Goal: Task Accomplishment & Management: Manage account settings

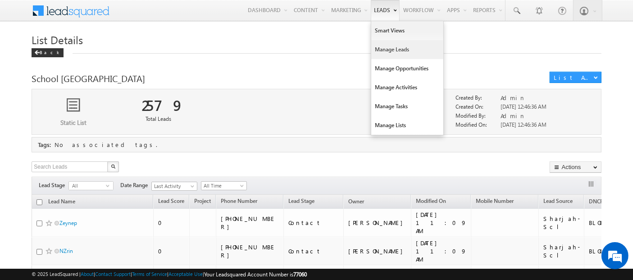
click at [382, 49] on link "Manage Leads" at bounding box center [407, 49] width 72 height 19
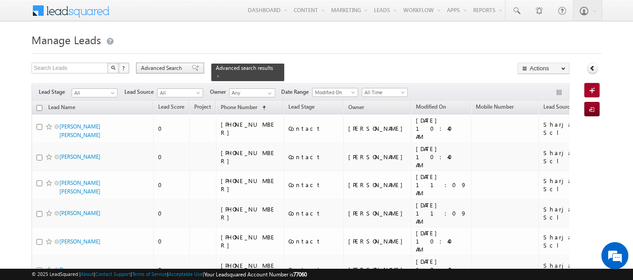
click at [176, 69] on span "Advanced Search" at bounding box center [163, 68] width 44 height 8
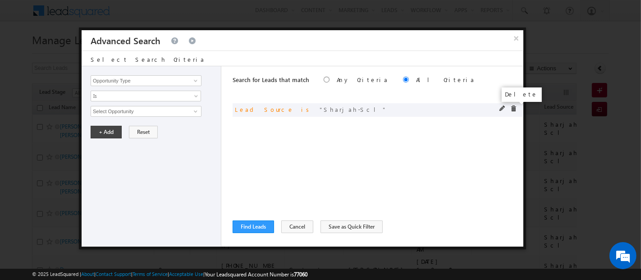
click at [514, 107] on span at bounding box center [513, 108] width 6 height 6
click at [146, 81] on input "Opportunity Type" at bounding box center [146, 80] width 111 height 11
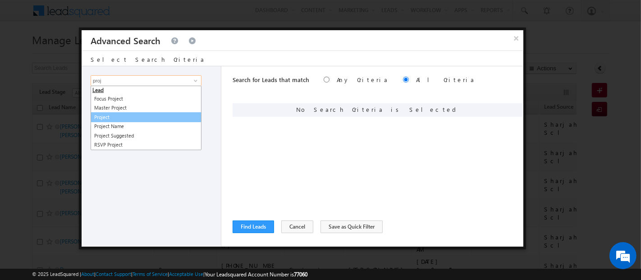
click at [121, 116] on link "Project" at bounding box center [146, 117] width 111 height 10
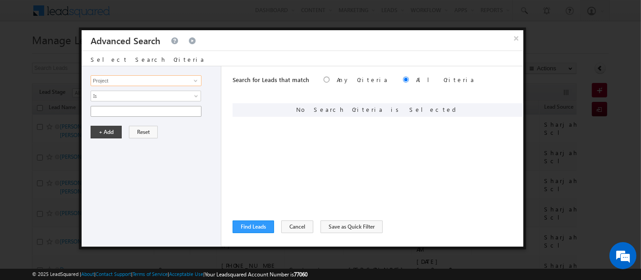
type input "Project"
click at [120, 114] on input "text" at bounding box center [146, 111] width 111 height 11
type input "N"
click at [108, 77] on input "Project" at bounding box center [146, 80] width 111 height 11
click at [108, 100] on link "Developer" at bounding box center [146, 99] width 111 height 10
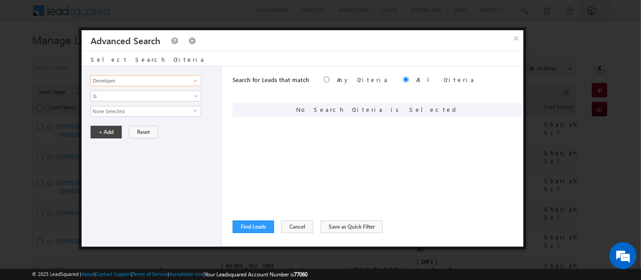
type input "Developer"
click at [113, 112] on span "None Selected" at bounding box center [142, 111] width 102 height 10
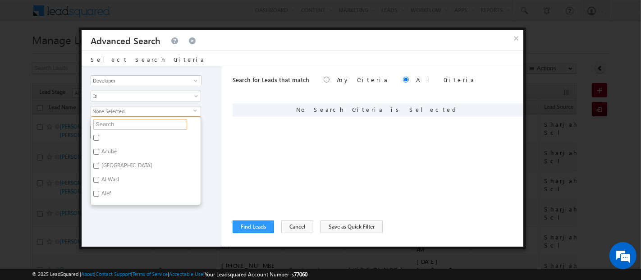
click at [126, 124] on input "text" at bounding box center [140, 124] width 94 height 11
type input "nad"
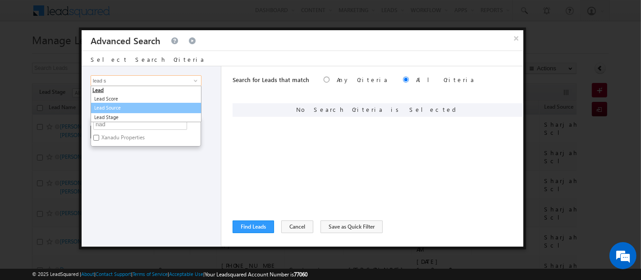
click at [111, 107] on link "Lead Source" at bounding box center [146, 108] width 111 height 10
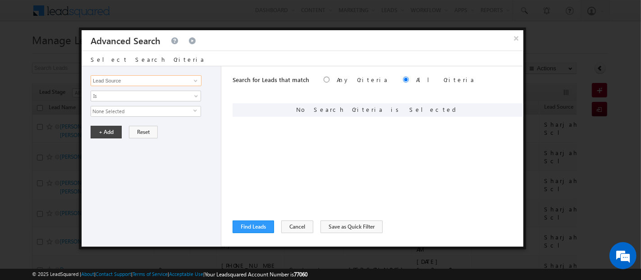
type input "Lead Source"
click at [118, 110] on span "None Selected" at bounding box center [142, 111] width 102 height 10
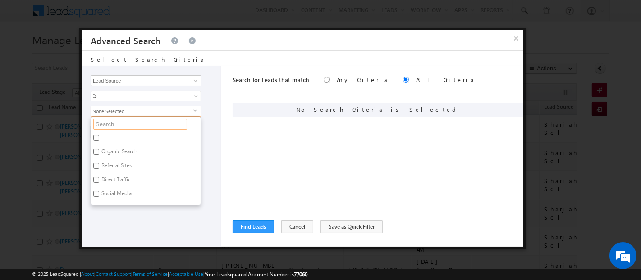
click at [121, 124] on input "text" at bounding box center [140, 124] width 94 height 11
type input "nad"
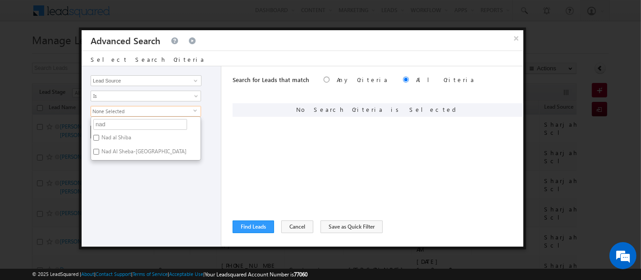
click at [120, 136] on label "Nad al Shiba" at bounding box center [115, 139] width 49 height 14
click at [99, 136] on input "Nad al Shiba" at bounding box center [96, 138] width 6 height 6
checkbox input "true"
click at [165, 151] on label "Nad Al Sheba-Berkeley Palace" at bounding box center [143, 153] width 105 height 14
click at [99, 151] on input "Nad Al Sheba-Berkeley Palace" at bounding box center [96, 152] width 6 height 6
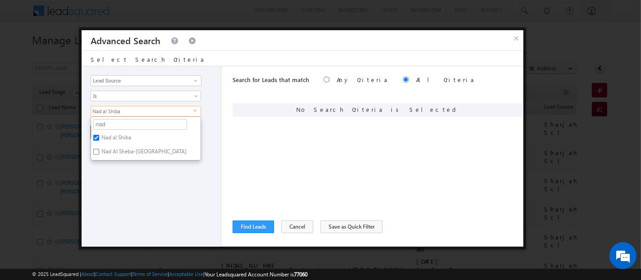
checkbox input "true"
click at [109, 119] on input "nad" at bounding box center [140, 124] width 94 height 11
type input "n"
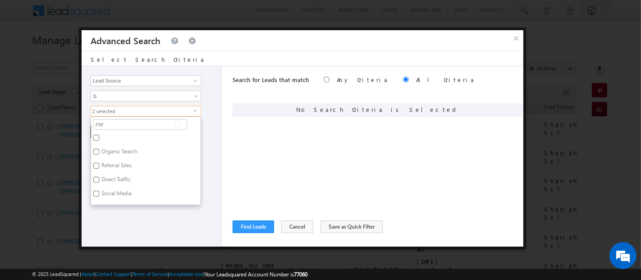
type input "mira"
click at [113, 133] on label "Mira - Mira Oasis" at bounding box center [121, 139] width 60 height 14
click at [99, 135] on input "Mira - Mira Oasis" at bounding box center [96, 138] width 6 height 6
checkbox input "true"
click at [154, 226] on div "Opportunity Type Lead Activity Task Sales Group Prospect Id Address 1 Address 2…" at bounding box center [152, 156] width 140 height 180
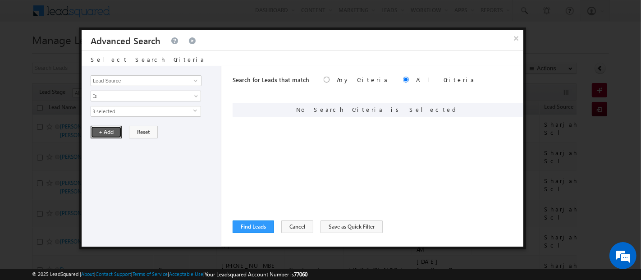
click at [108, 131] on button "+ Add" at bounding box center [106, 132] width 31 height 13
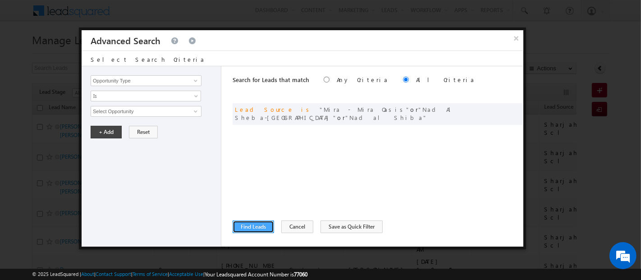
click at [261, 223] on button "Find Leads" at bounding box center [252, 226] width 41 height 13
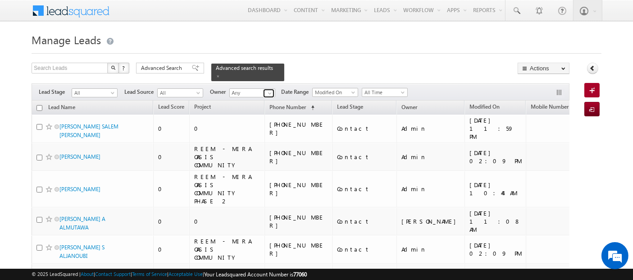
click at [273, 90] on span at bounding box center [269, 93] width 7 height 7
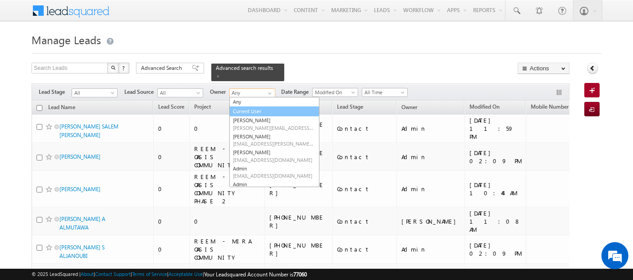
click at [252, 107] on link "Current User" at bounding box center [274, 111] width 90 height 10
type input "Current User"
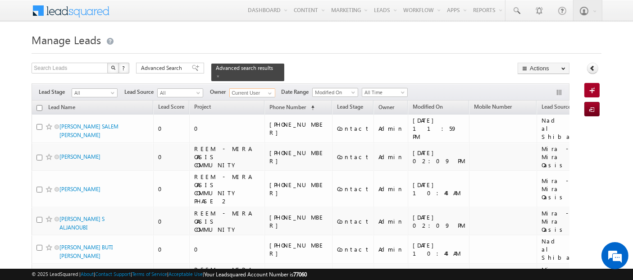
click at [39, 105] on input "checkbox" at bounding box center [39, 108] width 6 height 6
checkbox input "true"
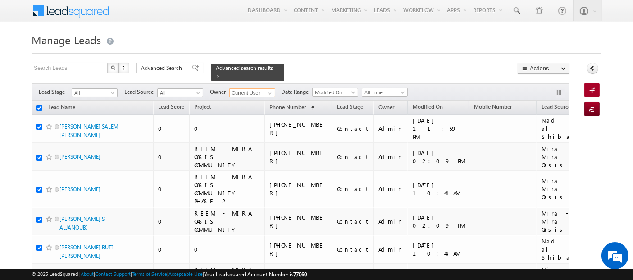
checkbox input "true"
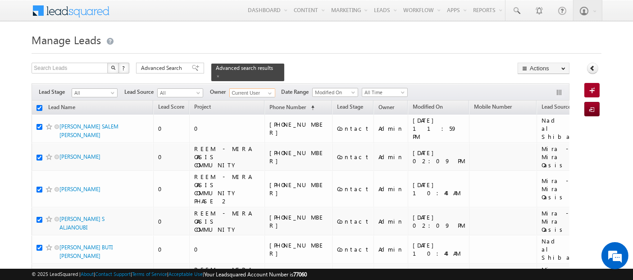
checkbox input "true"
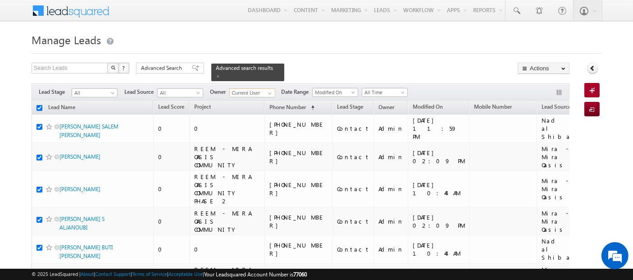
checkbox input "true"
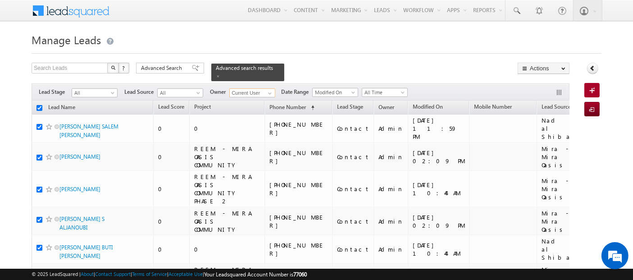
checkbox input "true"
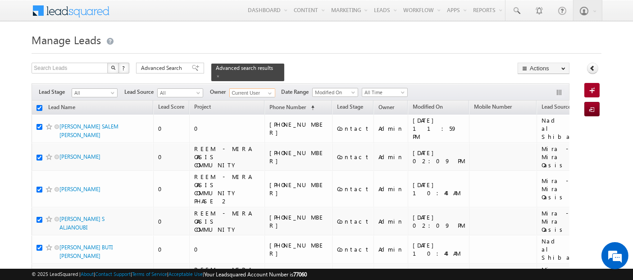
checkbox input "true"
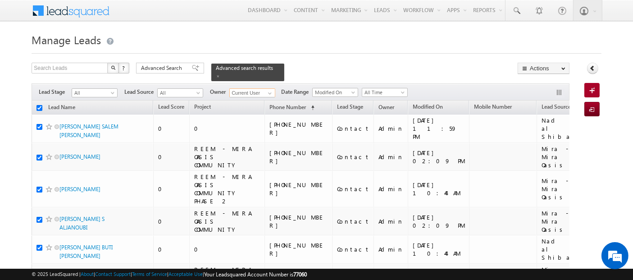
checkbox input "true"
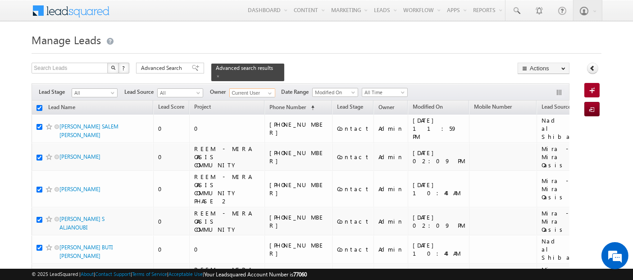
checkbox input "true"
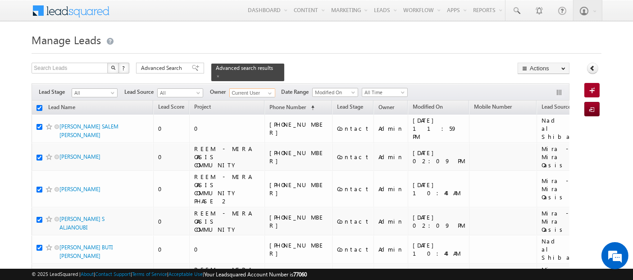
checkbox input "true"
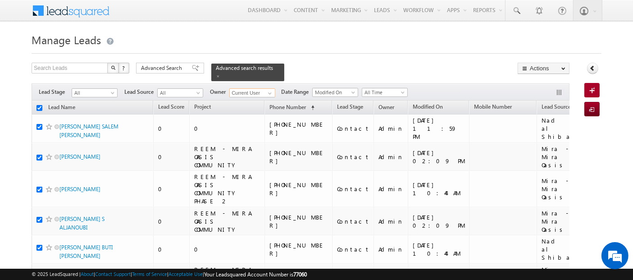
checkbox input "true"
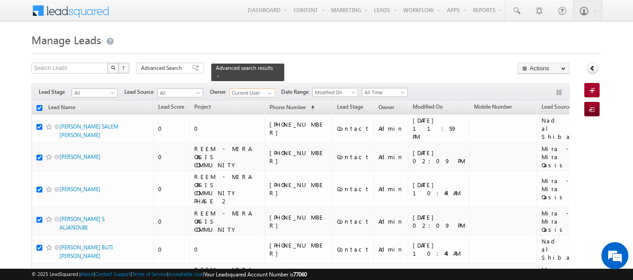
checkbox input "true"
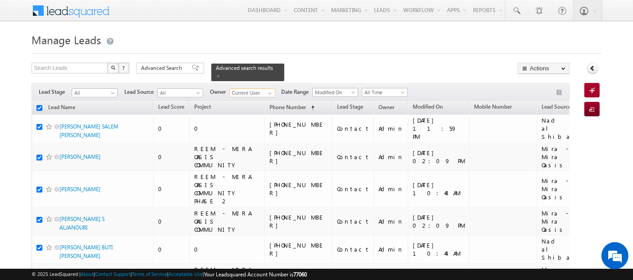
checkbox input "true"
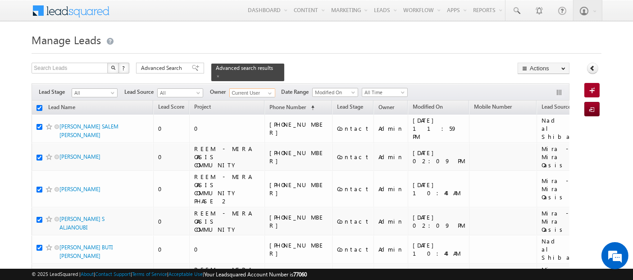
checkbox input "true"
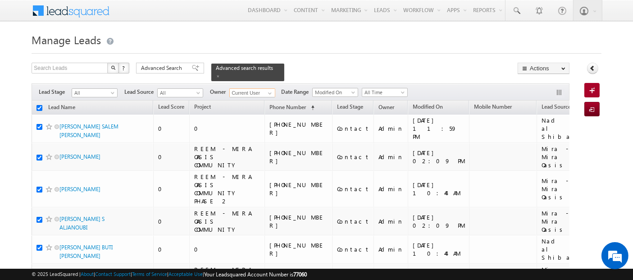
checkbox input "true"
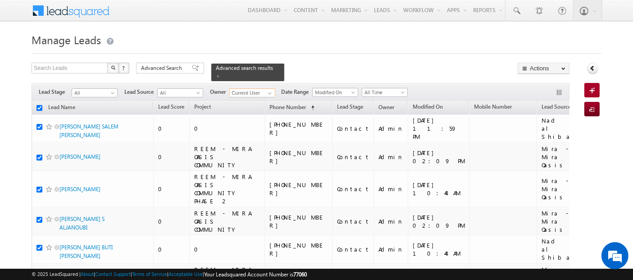
checkbox input "true"
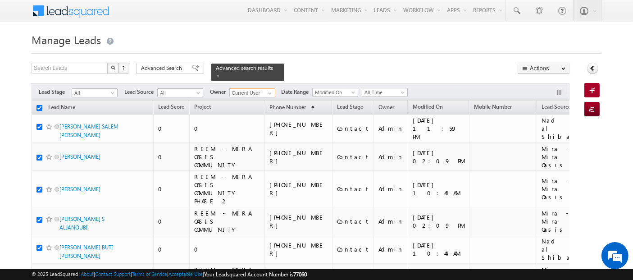
checkbox input "true"
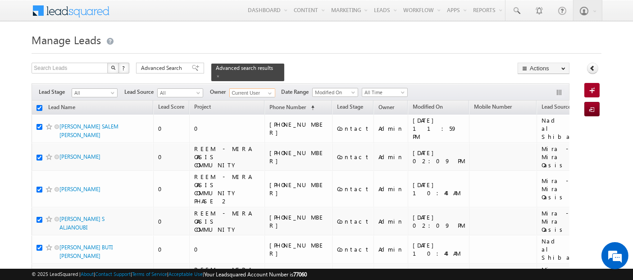
checkbox input "true"
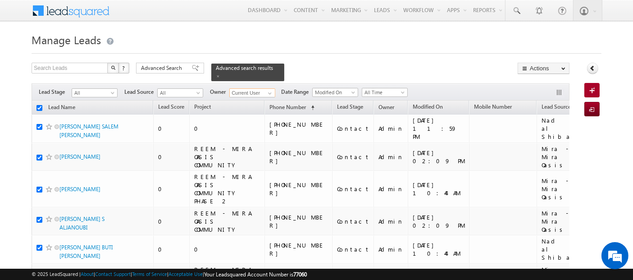
checkbox input "true"
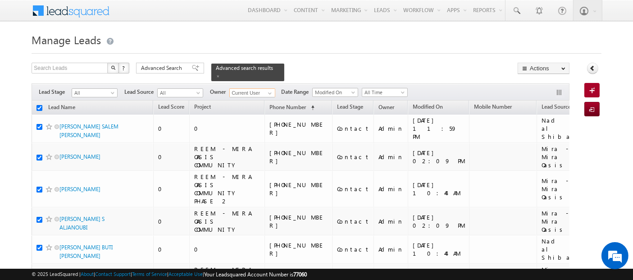
checkbox input "true"
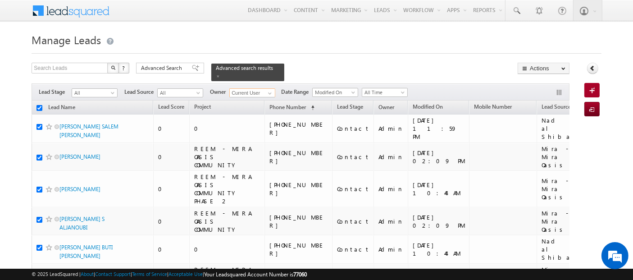
checkbox input "true"
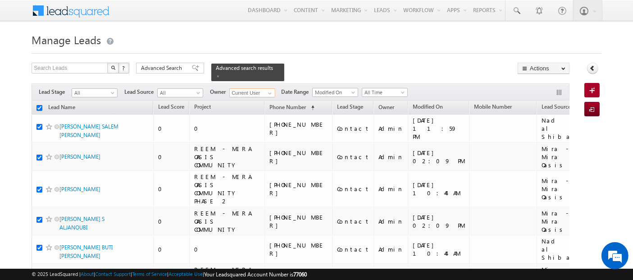
checkbox input "true"
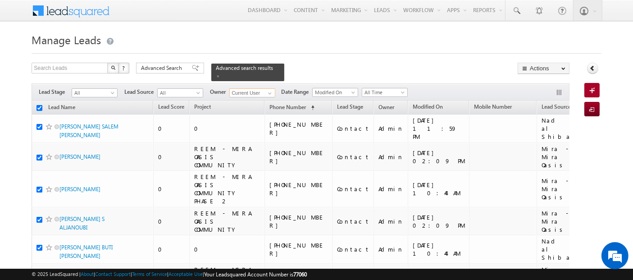
checkbox input "true"
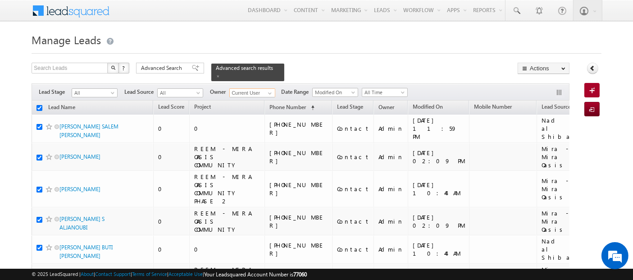
checkbox input "true"
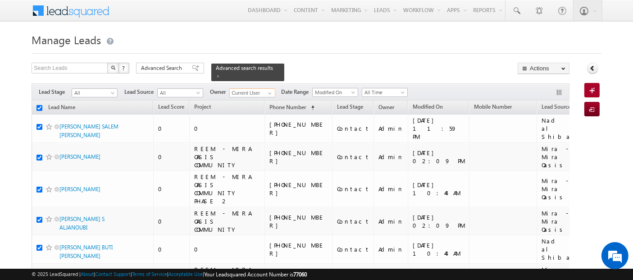
checkbox input "true"
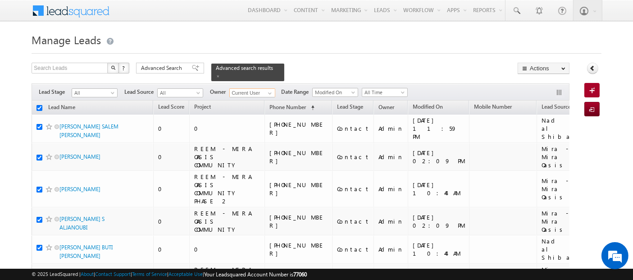
checkbox input "true"
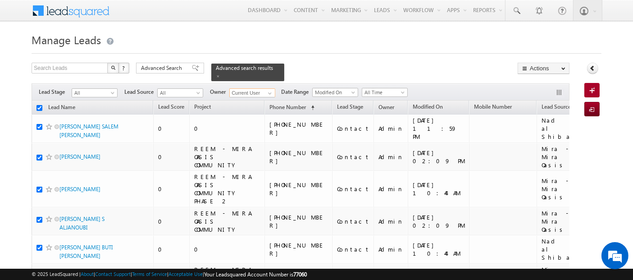
checkbox input "true"
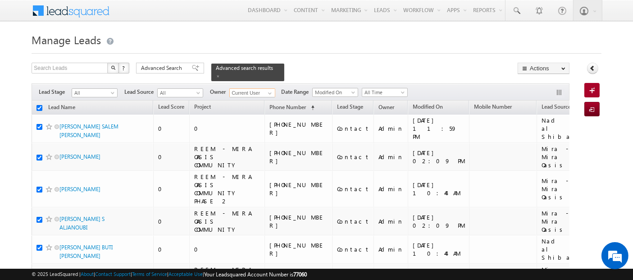
checkbox input "true"
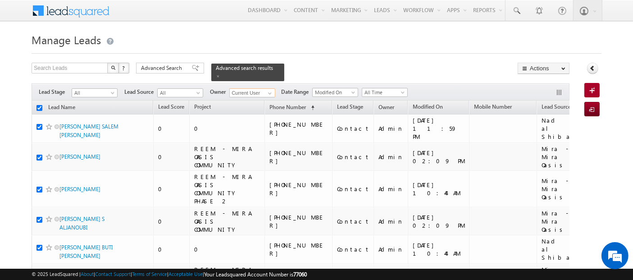
checkbox input "true"
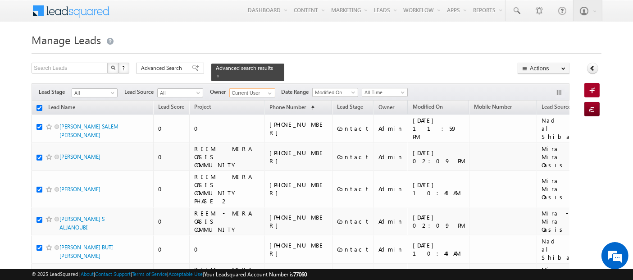
checkbox input "true"
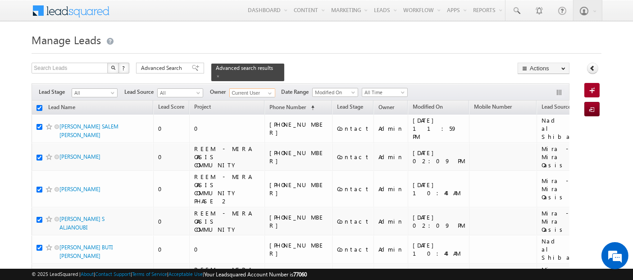
checkbox input "true"
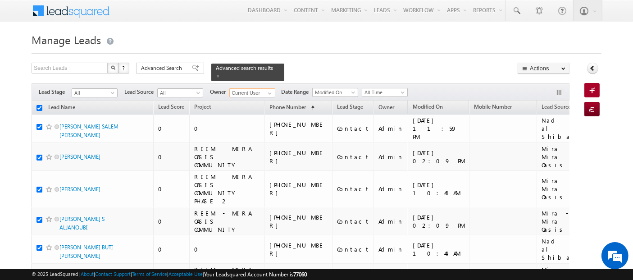
checkbox input "true"
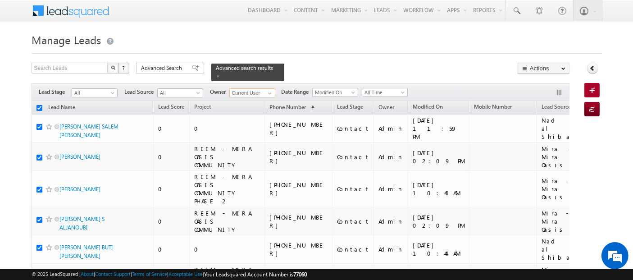
checkbox input "true"
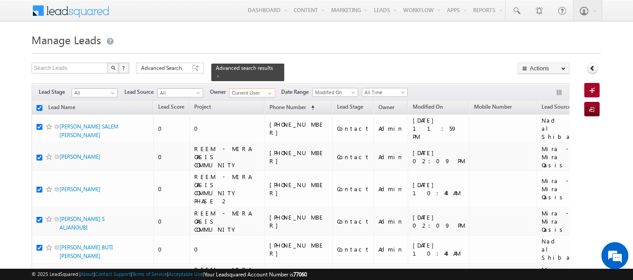
checkbox input "true"
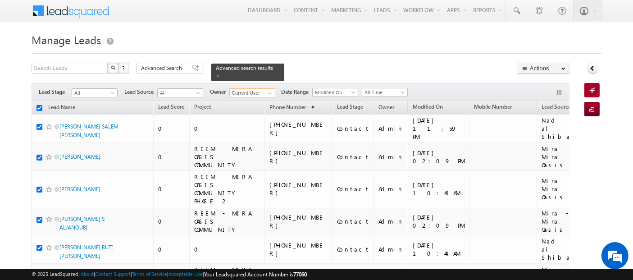
checkbox input "true"
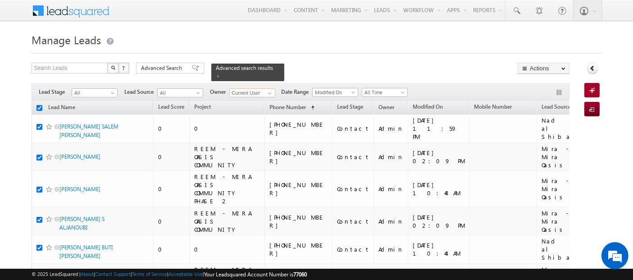
checkbox input "true"
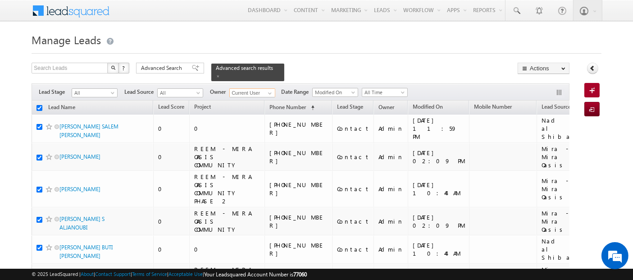
checkbox input "true"
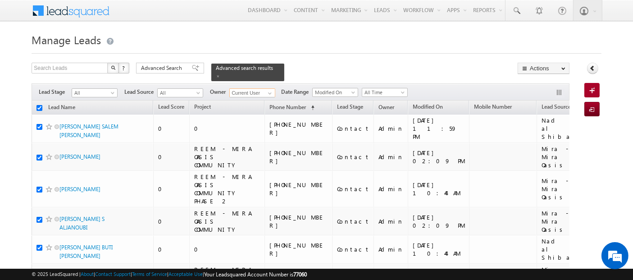
checkbox input "true"
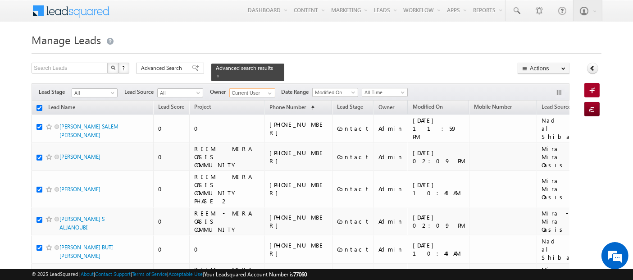
checkbox input "true"
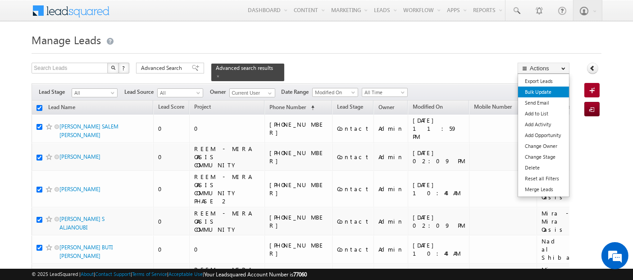
click at [537, 91] on link "Bulk Update" at bounding box center [543, 91] width 51 height 11
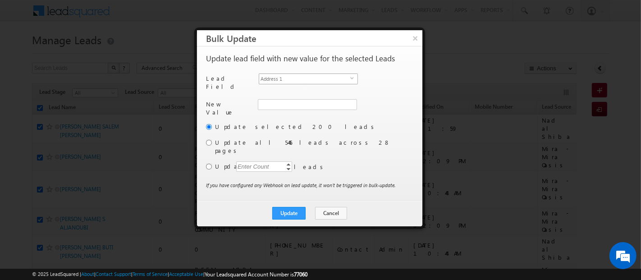
click at [323, 74] on span "Address 1" at bounding box center [304, 79] width 91 height 10
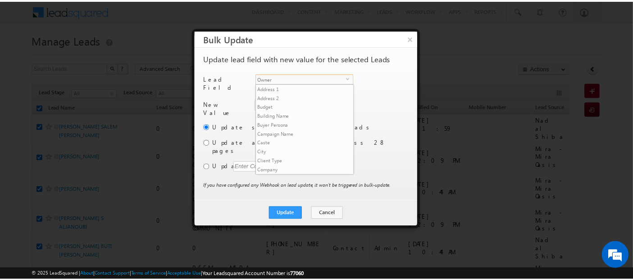
scroll to position [342, 0]
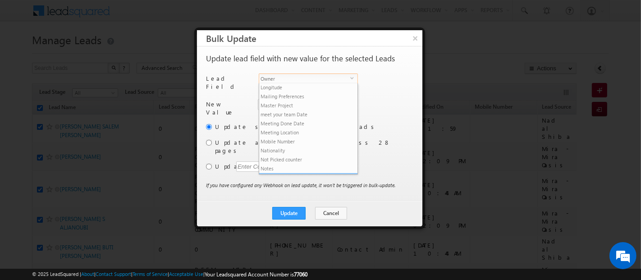
click at [298, 173] on li "Owner" at bounding box center [308, 177] width 98 height 9
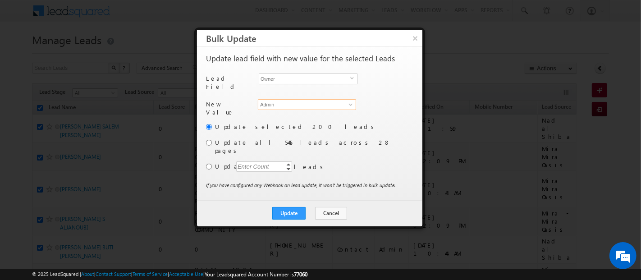
click at [277, 100] on input "Admin" at bounding box center [307, 104] width 98 height 11
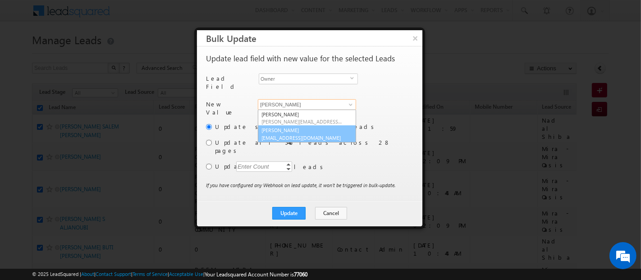
click at [324, 134] on span "[EMAIL_ADDRESS][DOMAIN_NAME]" at bounding box center [301, 137] width 81 height 7
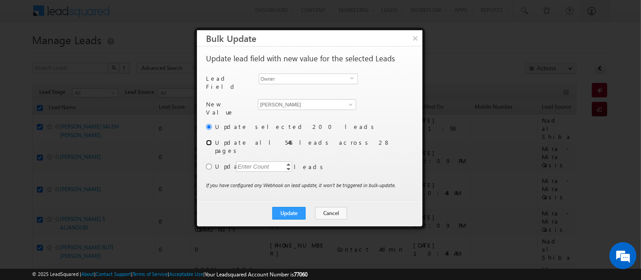
click at [209, 140] on input "radio" at bounding box center [209, 143] width 6 height 6
click at [299, 207] on button "Update" at bounding box center [288, 213] width 33 height 13
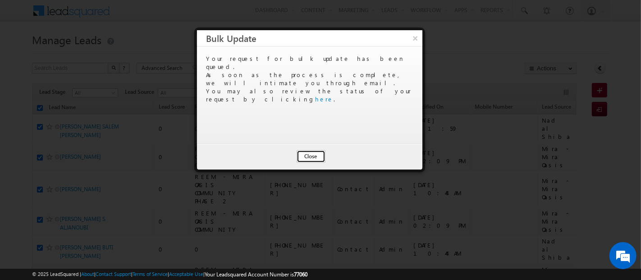
click at [308, 157] on button "Close" at bounding box center [310, 156] width 29 height 13
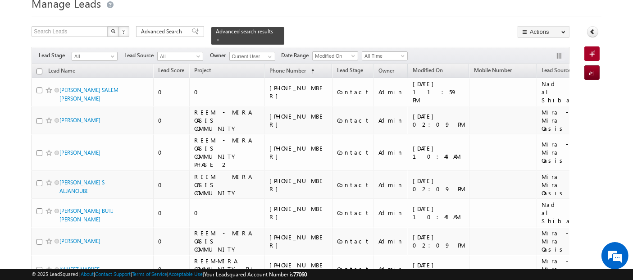
scroll to position [0, 0]
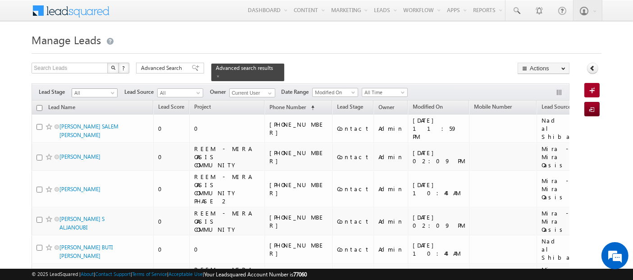
click at [114, 91] on span at bounding box center [113, 94] width 7 height 7
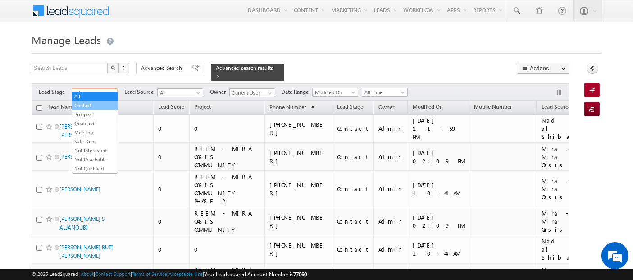
click at [109, 106] on link "Contact" at bounding box center [94, 105] width 45 height 8
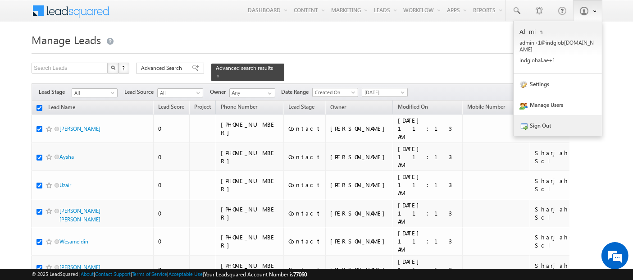
click at [537, 119] on link "Sign Out" at bounding box center [558, 125] width 88 height 21
